Goal: Task Accomplishment & Management: Manage account settings

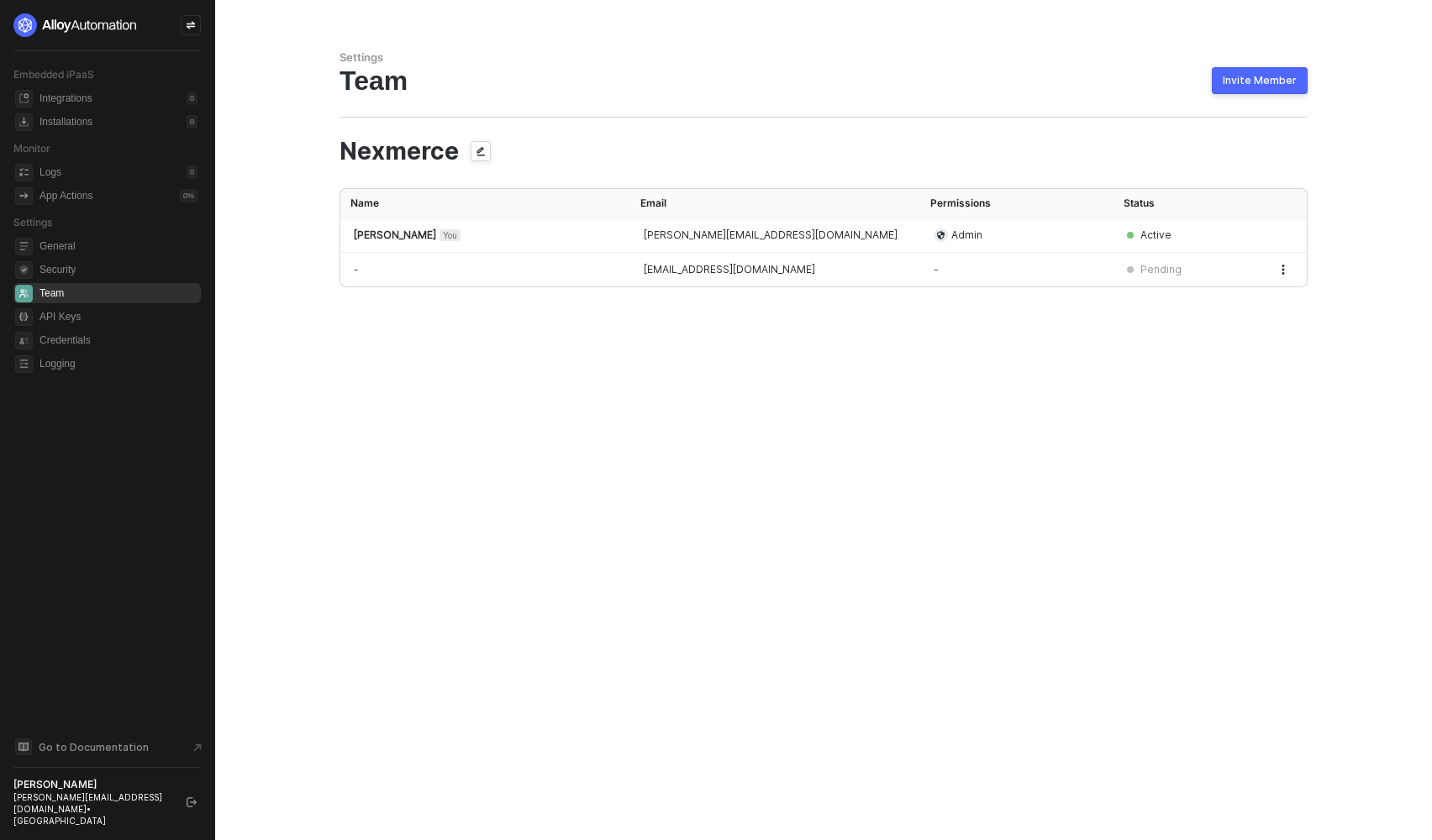
click at [1234, 86] on div "Invite Member" at bounding box center [1259, 80] width 74 height 13
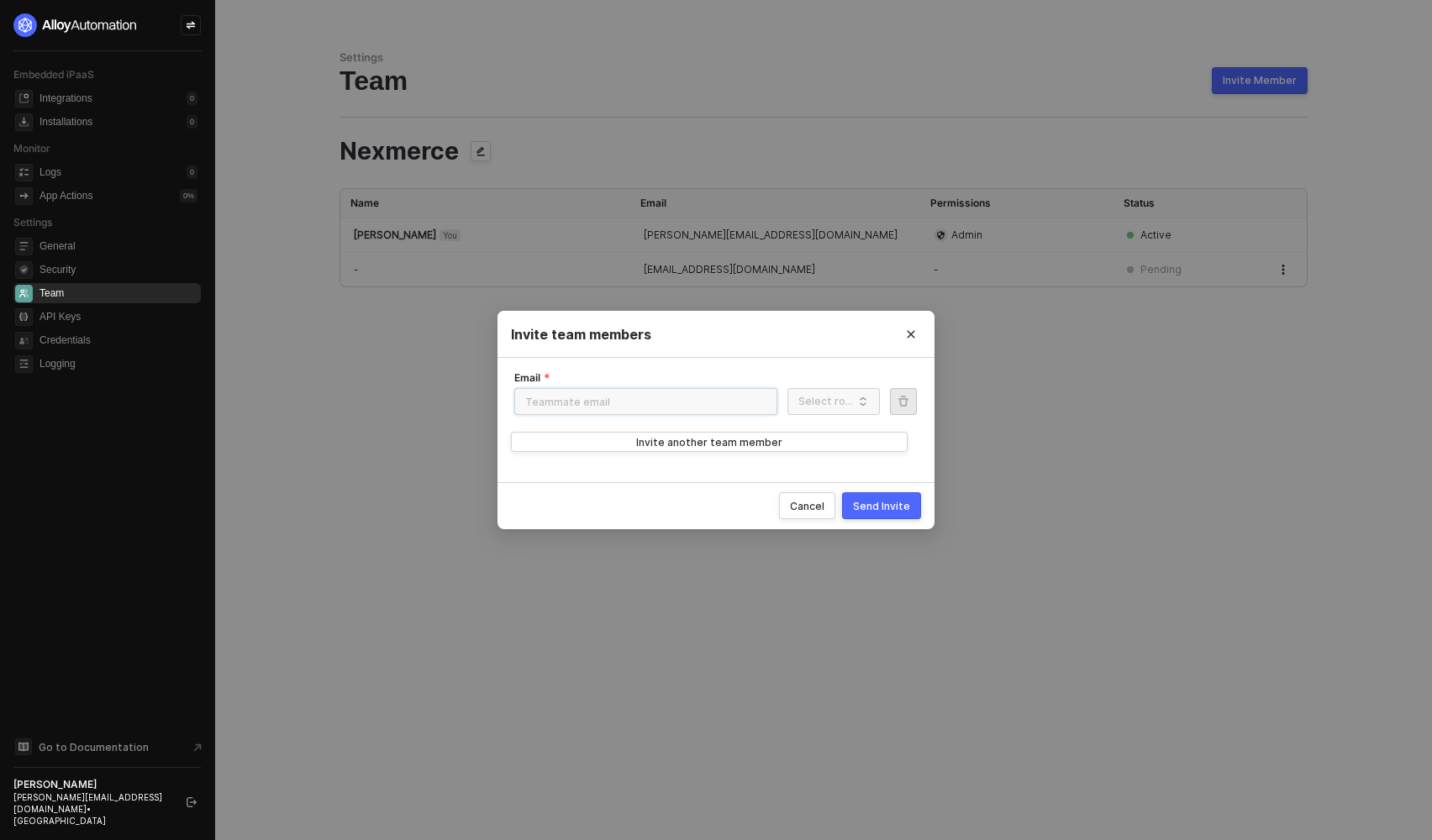
click at [704, 409] on input "Email" at bounding box center [645, 402] width 263 height 27
click at [1004, 428] on div "Invite team members Email Role Select role Delete Invite another team member Ca…" at bounding box center [716, 420] width 1432 height 840
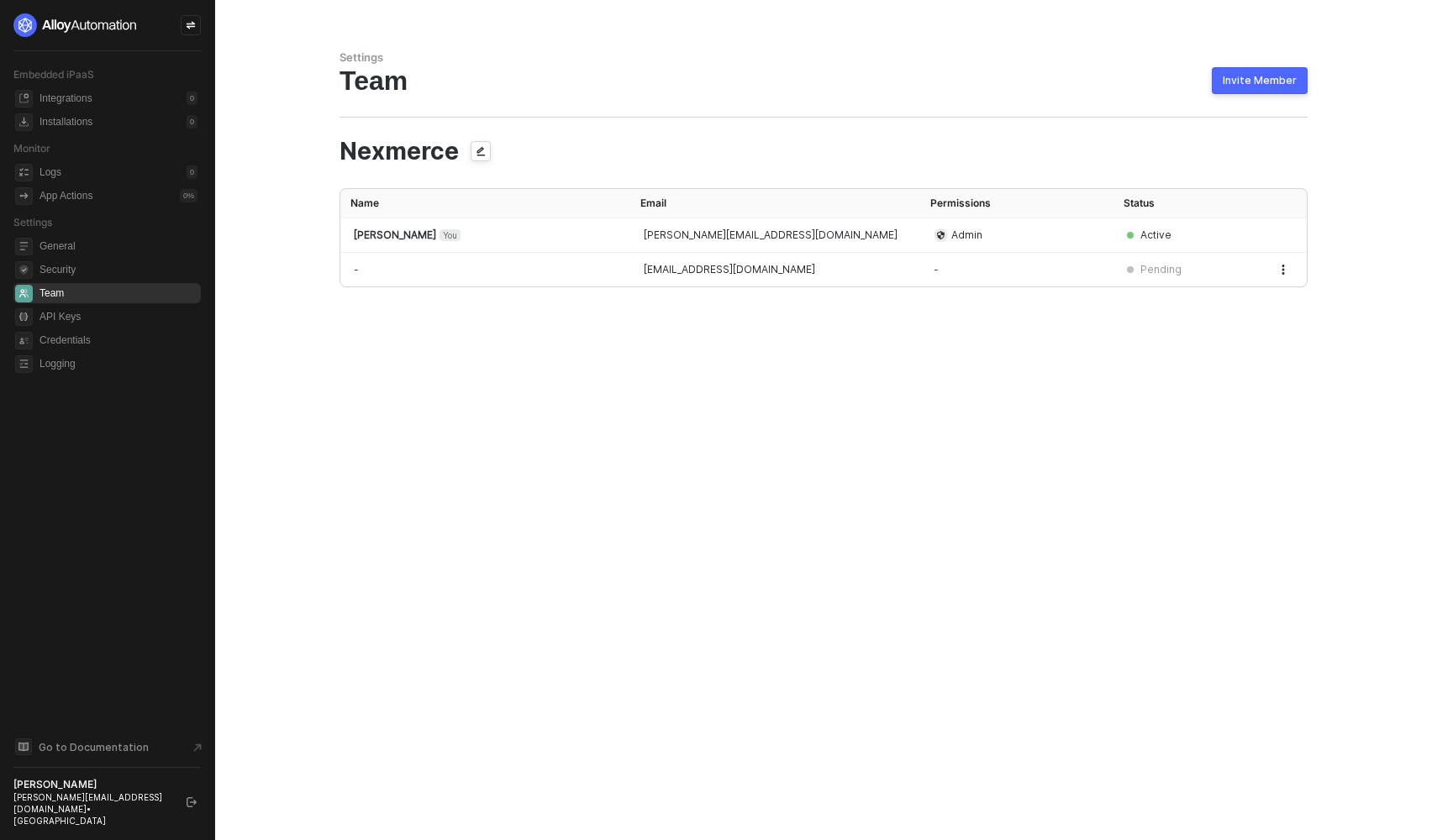
click at [1237, 88] on button "Invite Member" at bounding box center [1259, 80] width 95 height 27
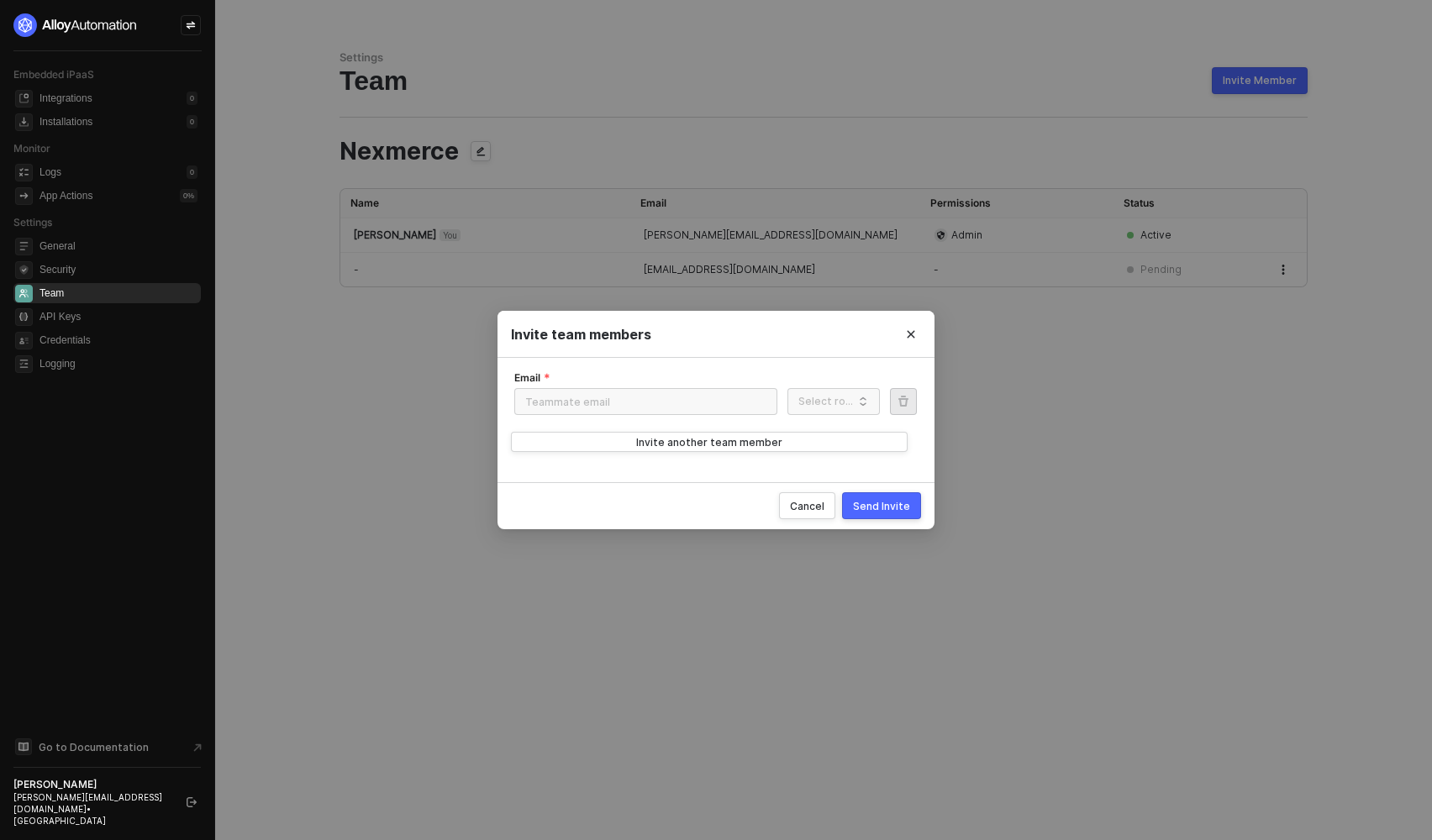
click at [896, 515] on button "Send Invite" at bounding box center [881, 506] width 79 height 27
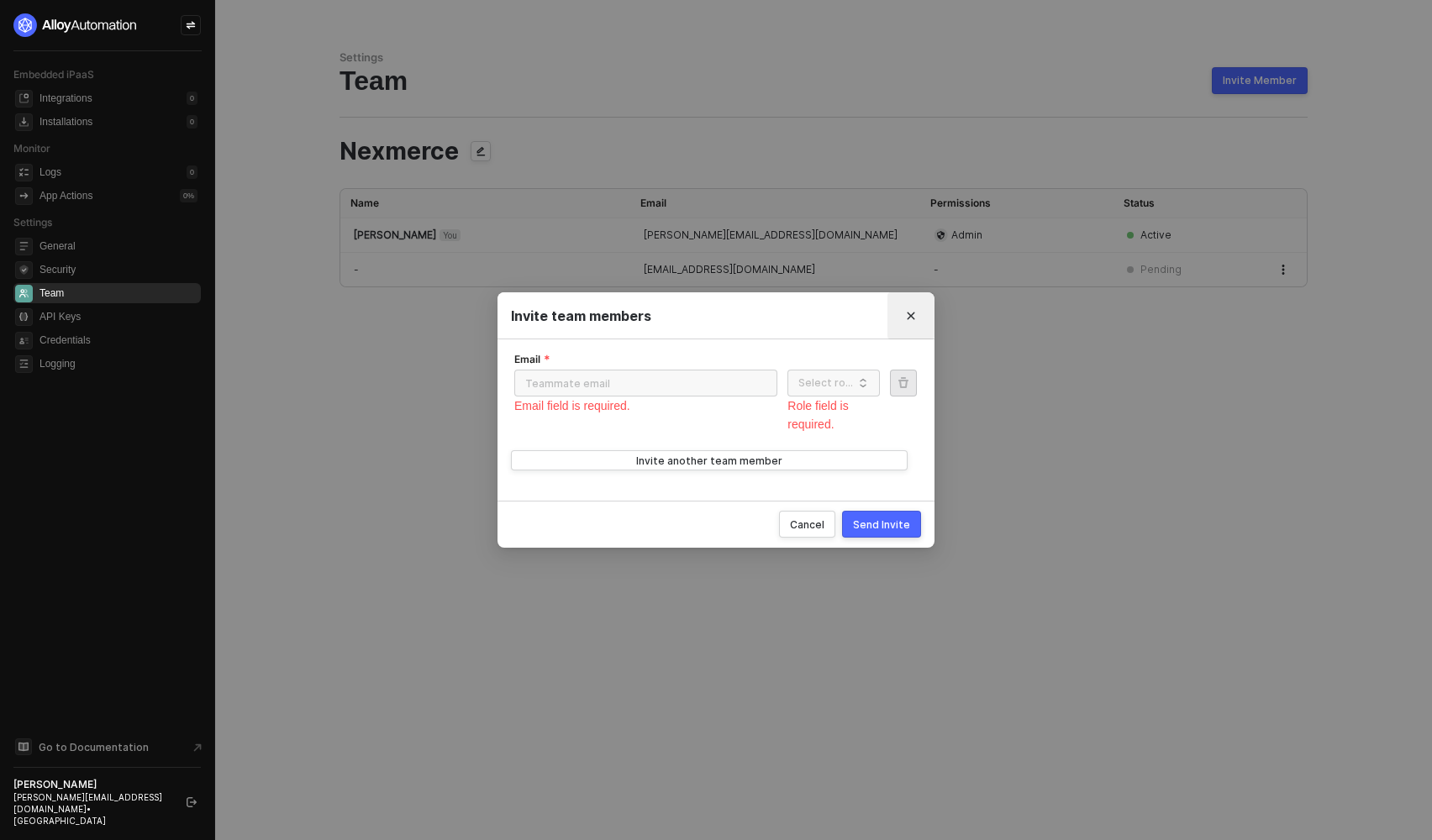
click at [919, 319] on button "Close" at bounding box center [911, 316] width 27 height 27
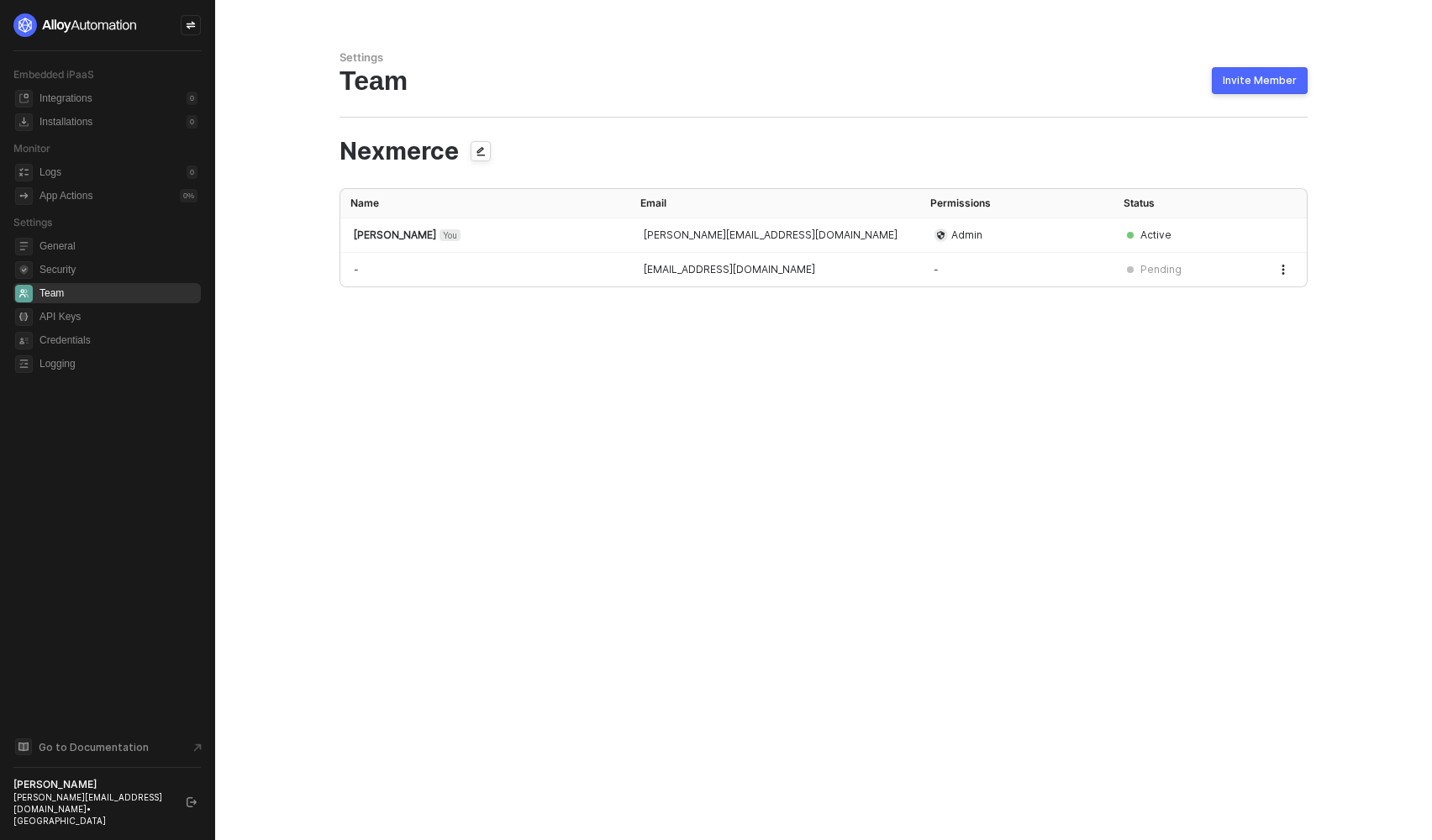
click at [480, 150] on rect "icon-edit-team" at bounding box center [480, 151] width 20 height 20
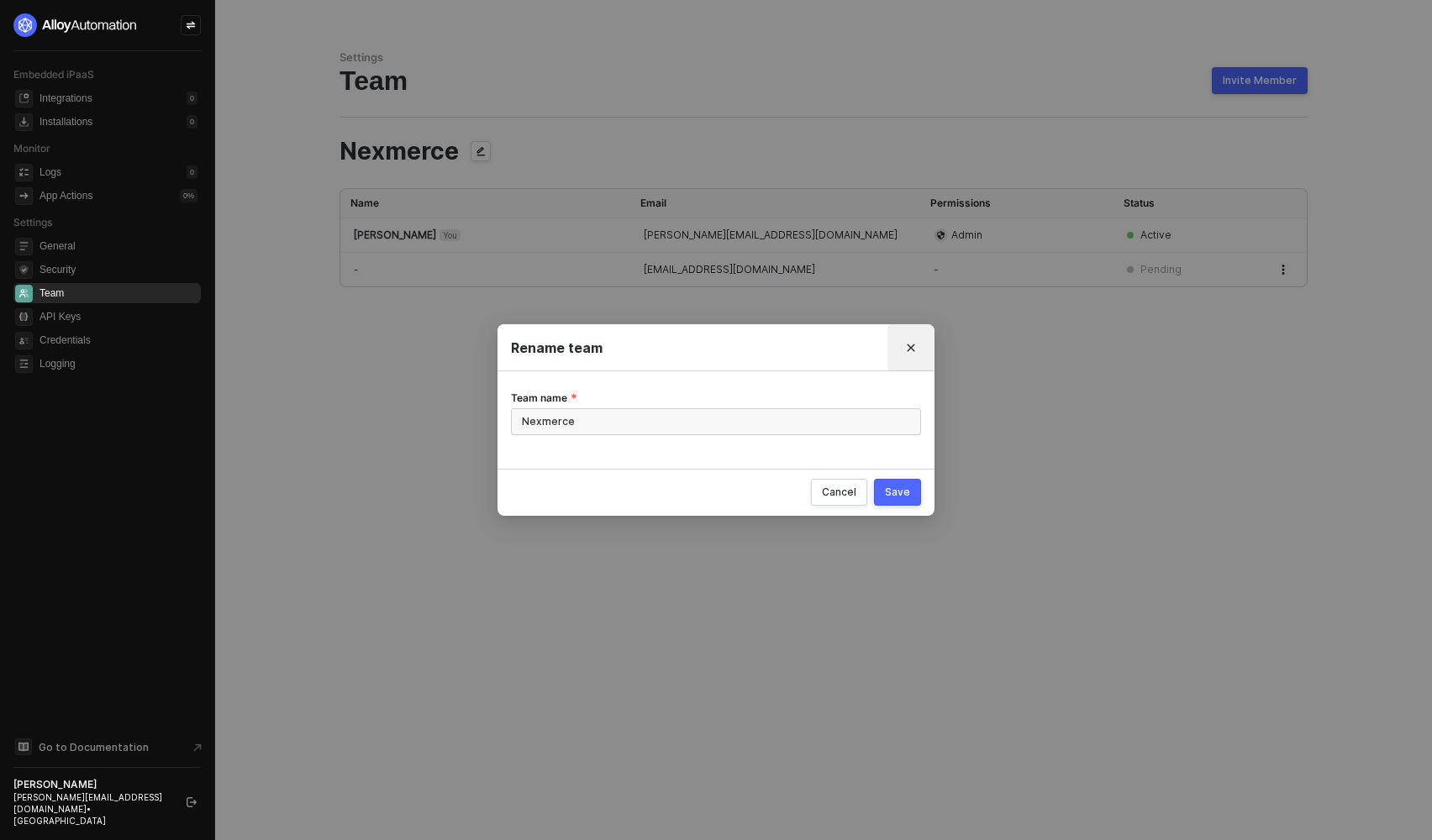
click at [921, 344] on button "Close" at bounding box center [911, 347] width 27 height 27
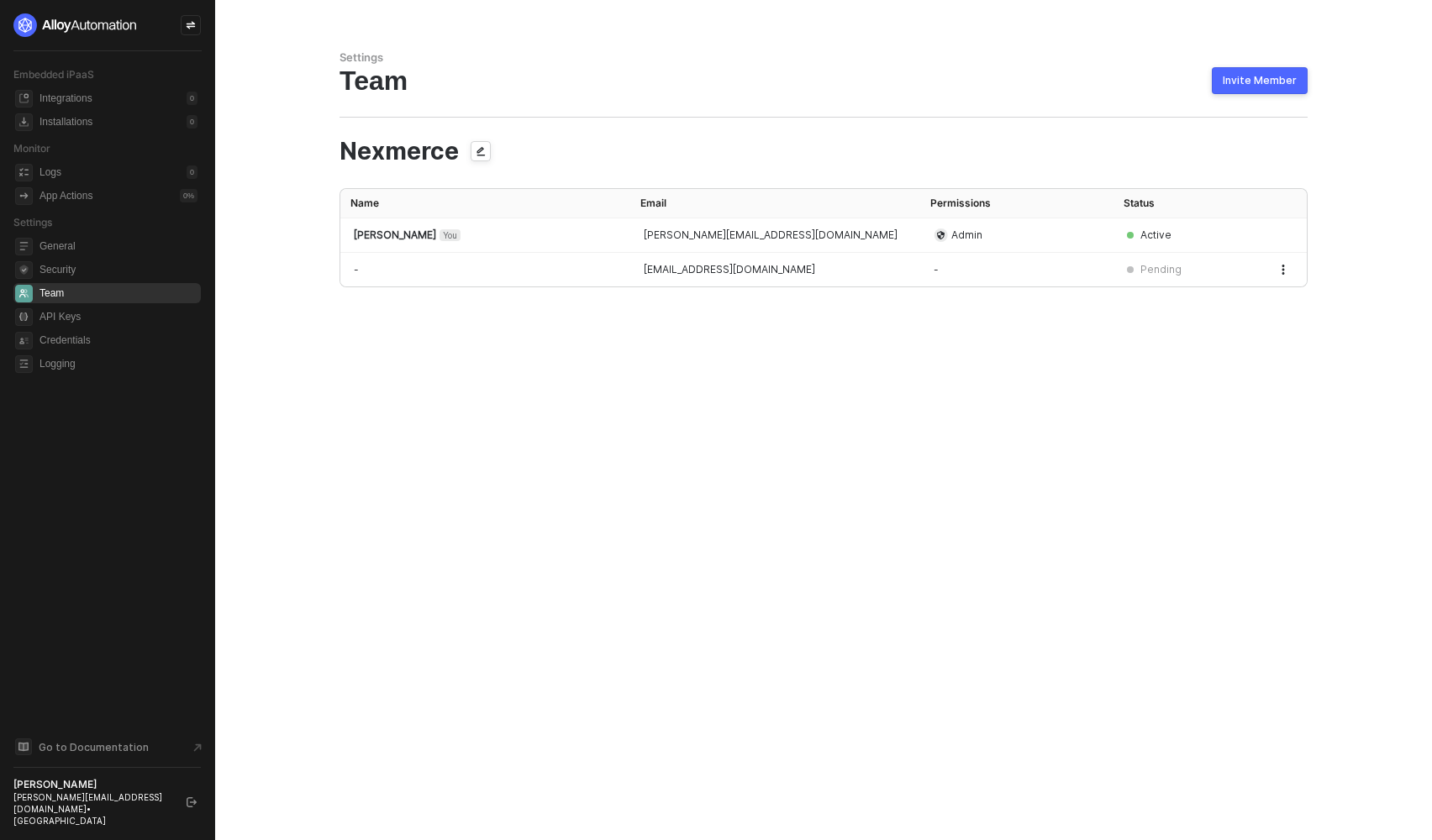
click at [446, 156] on span "Nexmerce" at bounding box center [399, 152] width 119 height 25
click at [420, 150] on span "Nexmerce" at bounding box center [399, 152] width 119 height 25
click at [388, 83] on div "Team Invite Member" at bounding box center [824, 80] width 968 height 32
click at [1281, 271] on icon "button" at bounding box center [1283, 269] width 11 height 10
click at [1240, 313] on span "Resend invite" at bounding box center [1223, 306] width 111 height 16
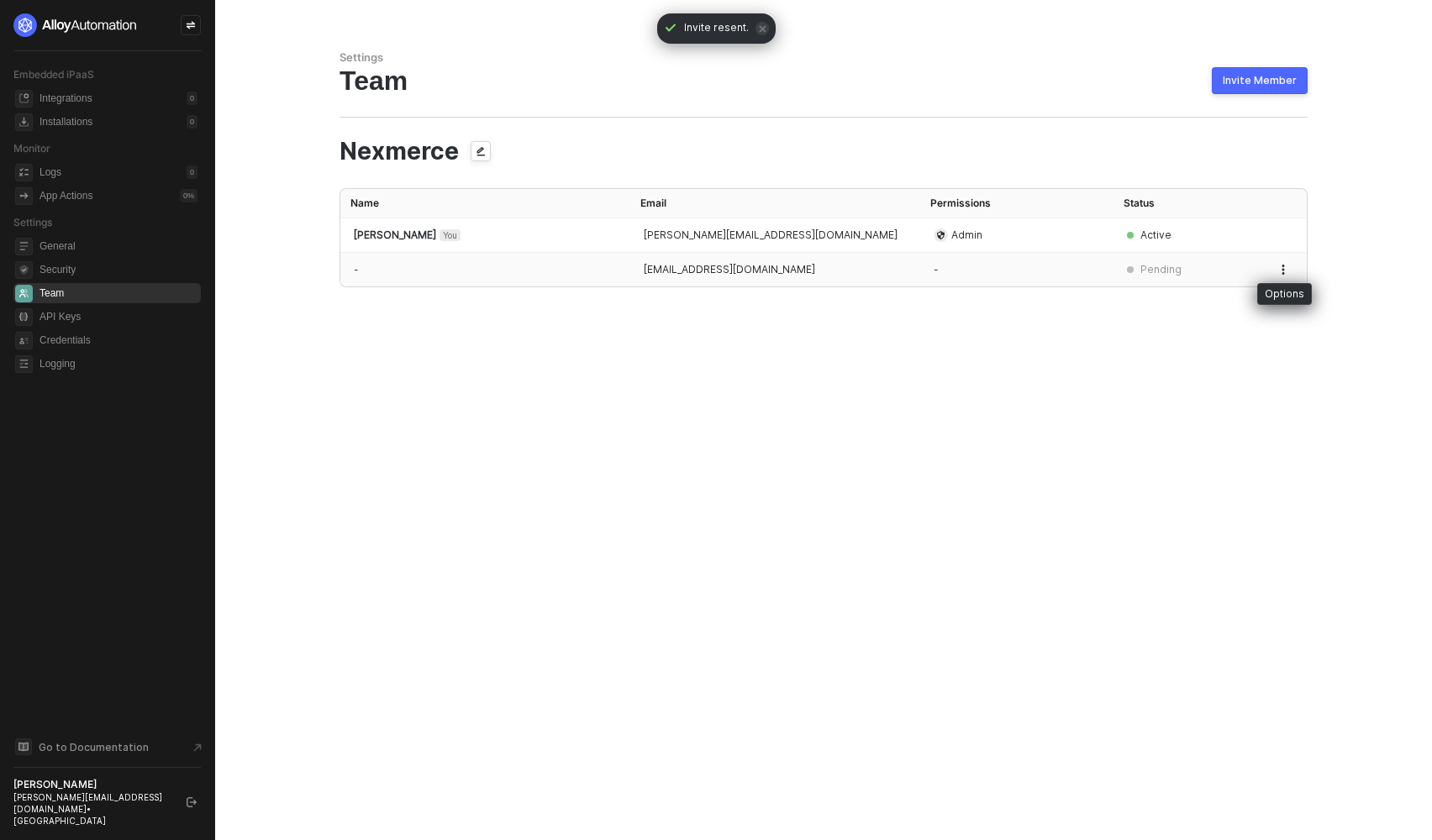
click at [1282, 270] on icon "button" at bounding box center [1283, 269] width 11 height 10
click at [1223, 346] on span "Revoke invite" at bounding box center [1223, 339] width 111 height 16
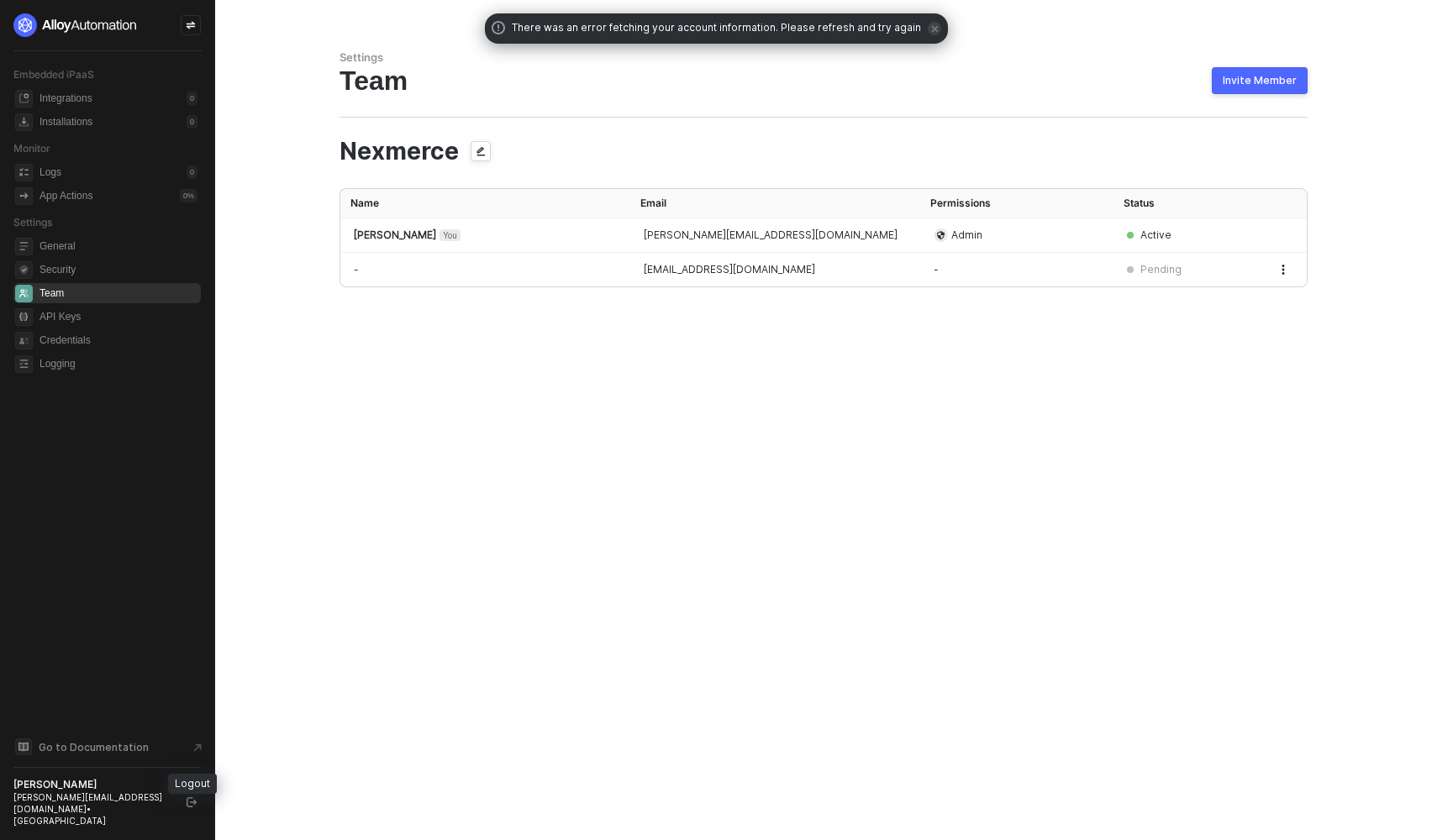
click at [188, 808] on icon "logout" at bounding box center [191, 802] width 11 height 10
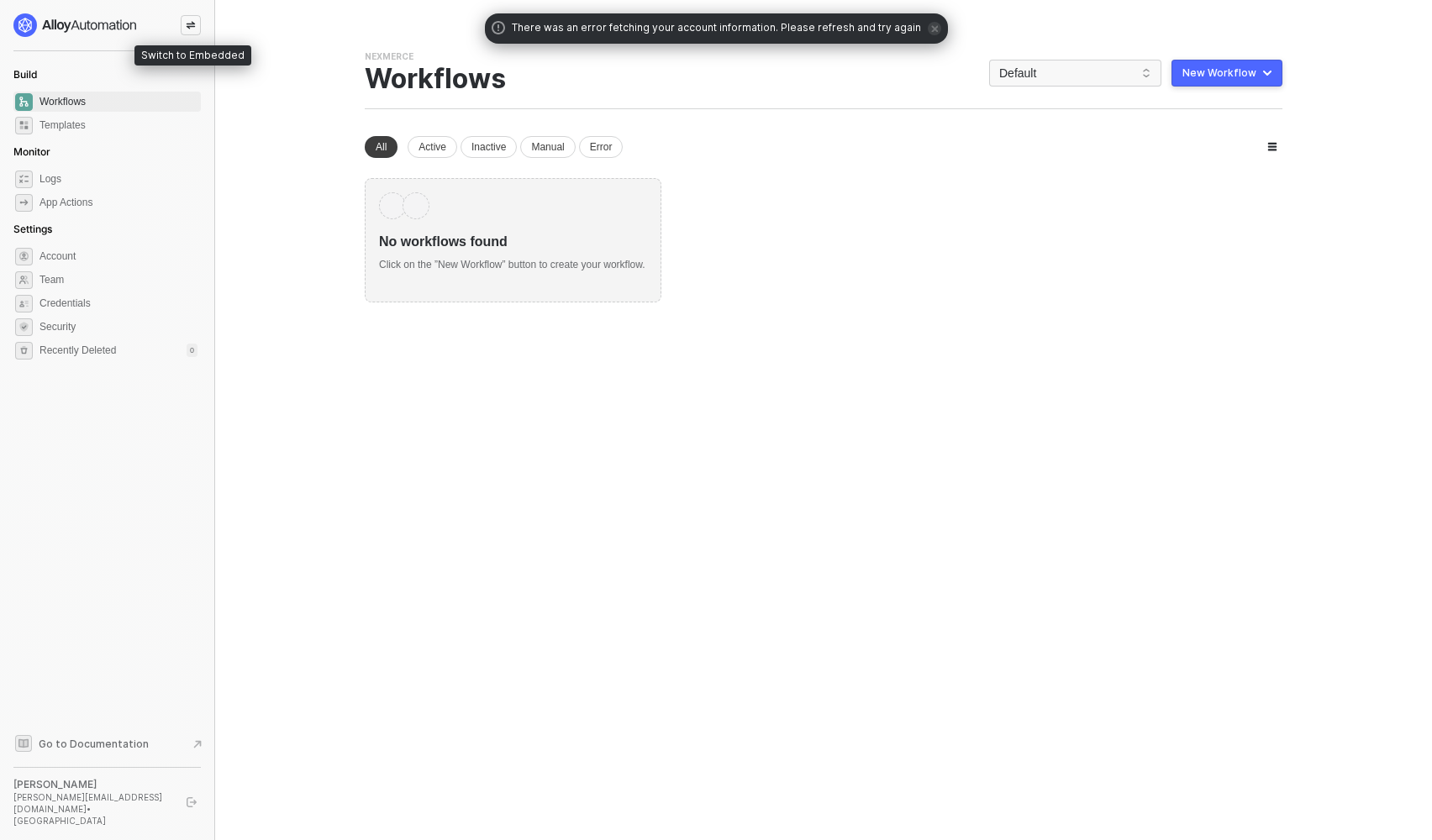
click at [195, 20] on icon "icon-swap" at bounding box center [191, 25] width 11 height 10
